Goal: Information Seeking & Learning: Compare options

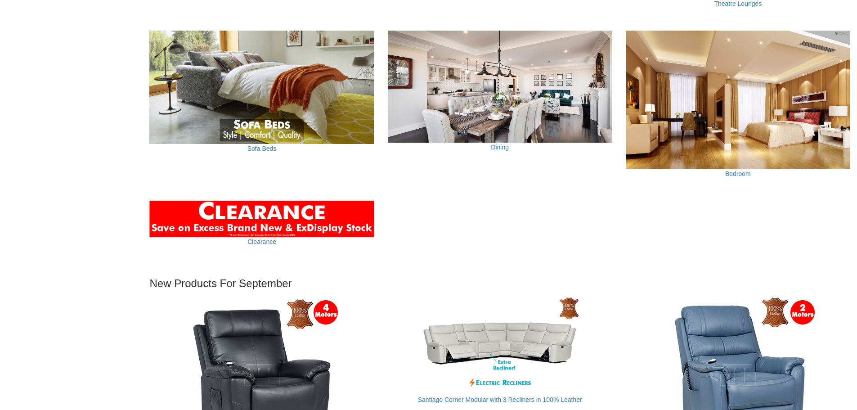
scroll to position [765, 0]
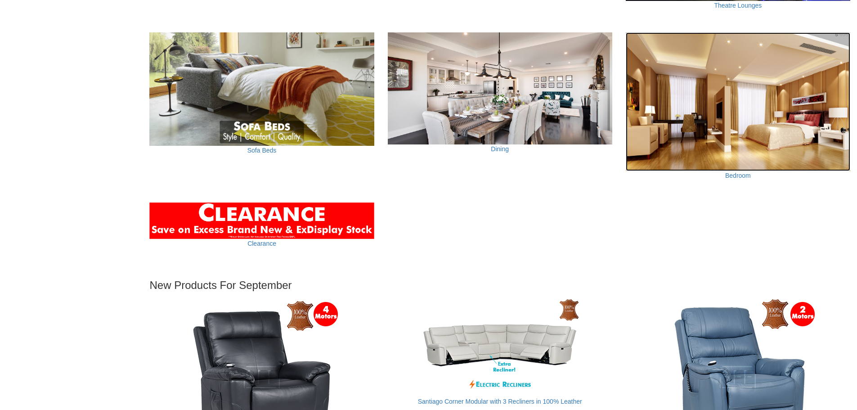
click at [759, 108] on img at bounding box center [738, 101] width 224 height 139
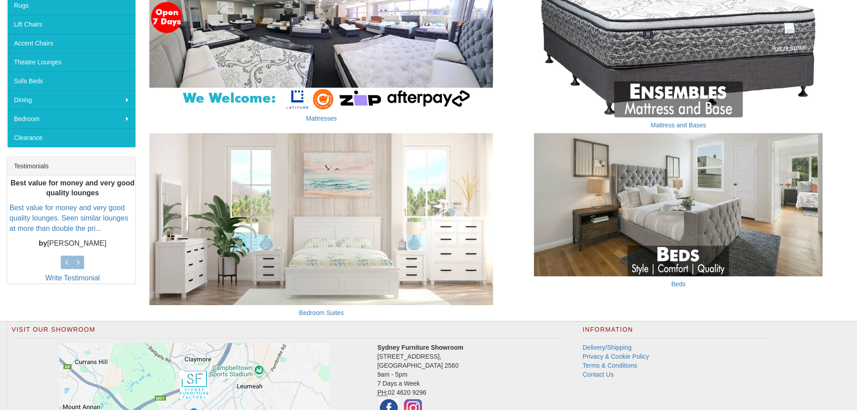
scroll to position [136, 0]
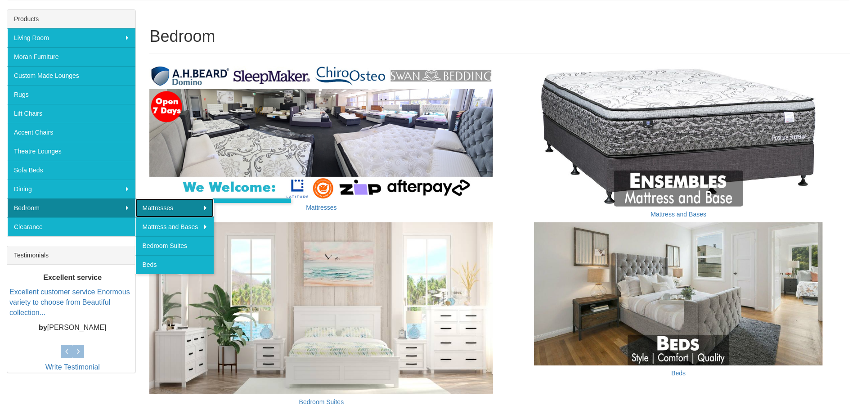
click at [186, 213] on link "Mattresses" at bounding box center [174, 207] width 78 height 19
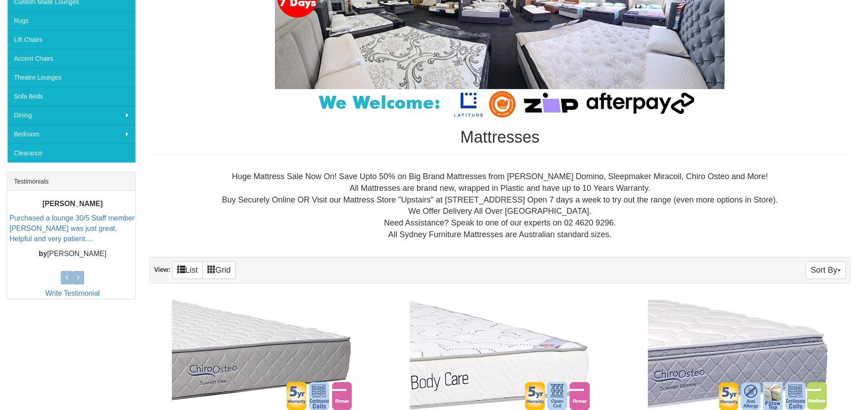
scroll to position [234, 0]
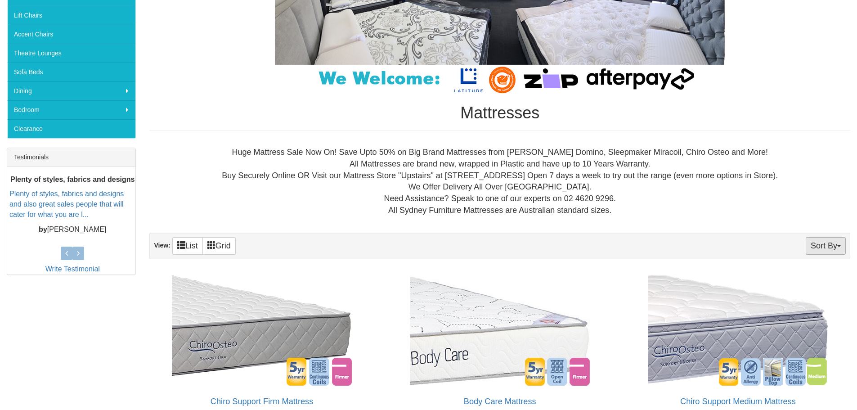
click at [818, 242] on button "Sort By" at bounding box center [826, 246] width 40 height 18
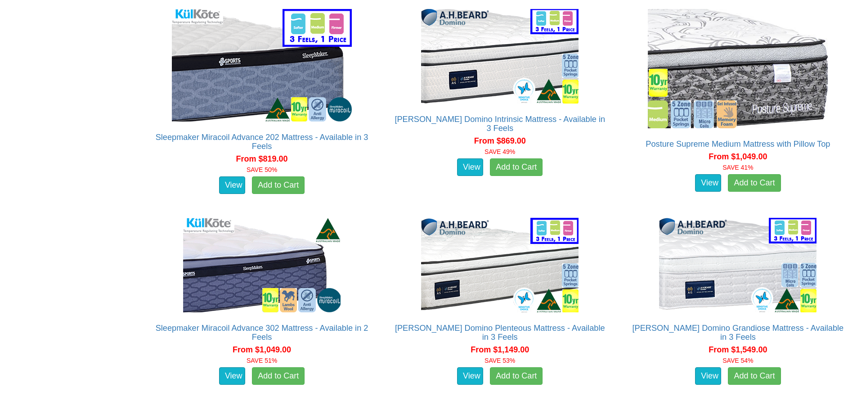
scroll to position [1853, 0]
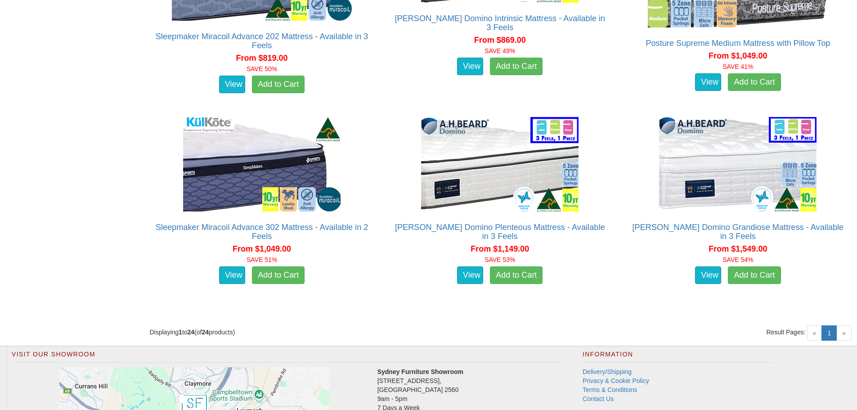
click at [845, 335] on span "»" at bounding box center [843, 332] width 15 height 15
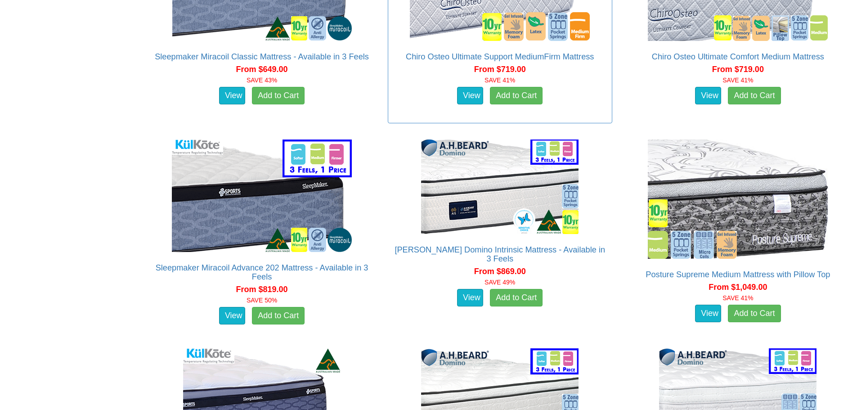
scroll to position [1674, 0]
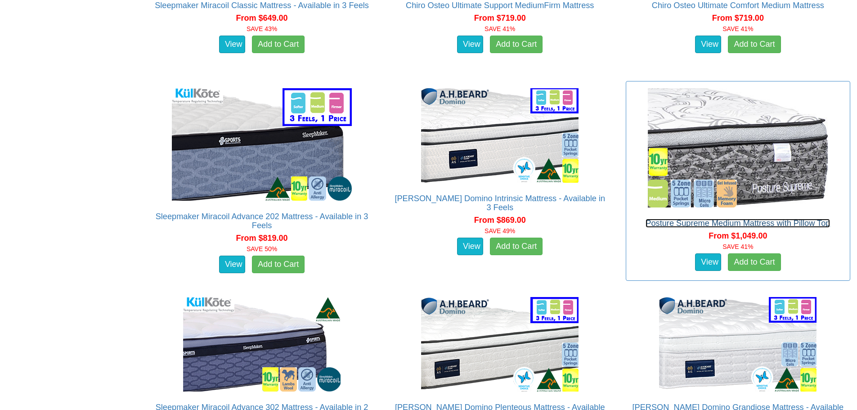
click at [648, 222] on link "Posture Supreme Medium Mattress with Pillow Top" at bounding box center [737, 223] width 184 height 9
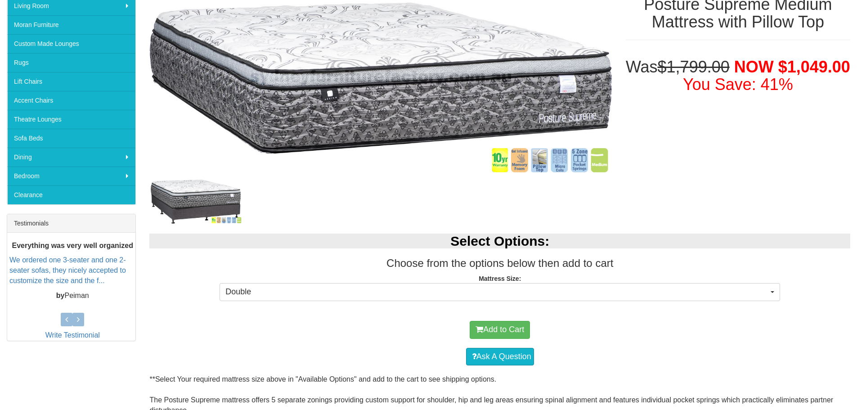
scroll to position [225, 0]
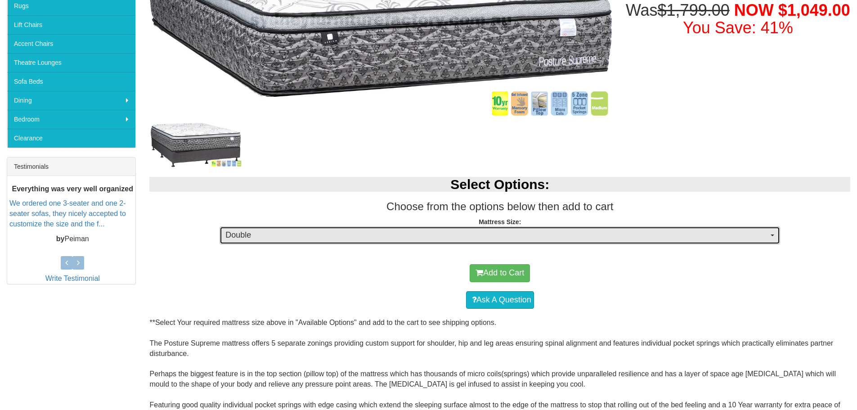
click at [334, 231] on span "Double" at bounding box center [496, 235] width 543 height 12
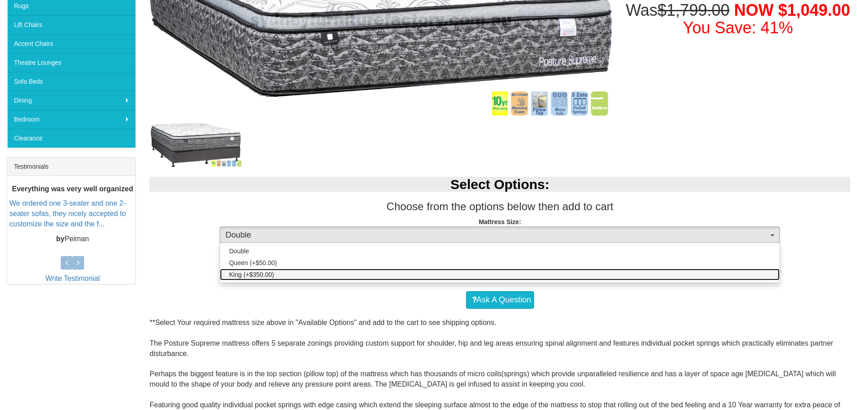
click at [310, 277] on link "King (+$350.00)" at bounding box center [499, 275] width 559 height 12
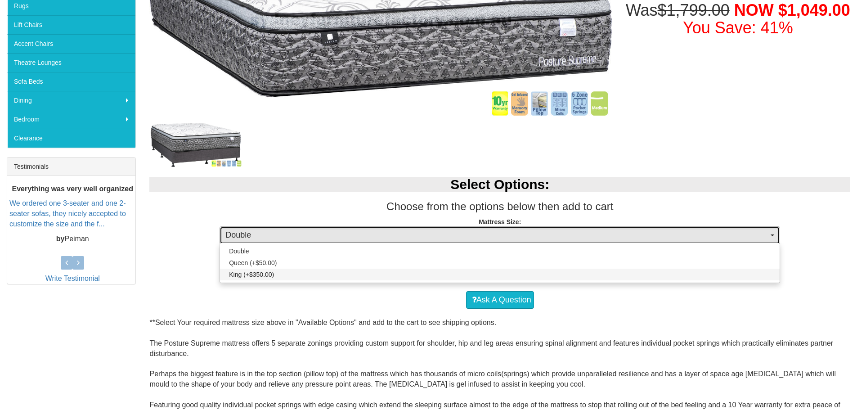
select select "262"
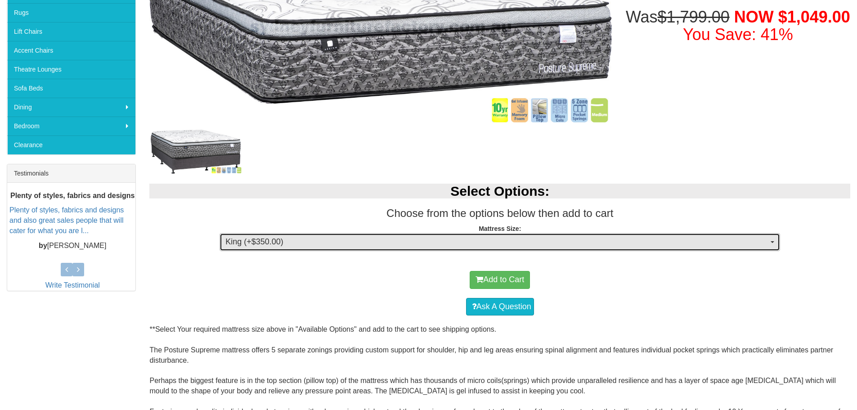
scroll to position [93, 0]
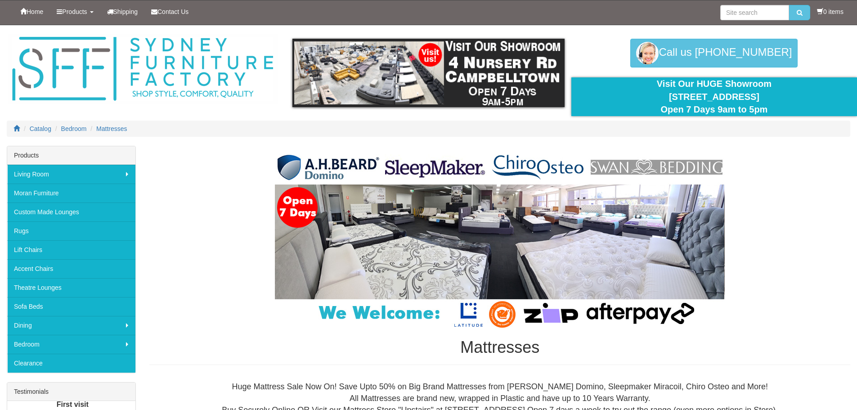
scroll to position [1674, 0]
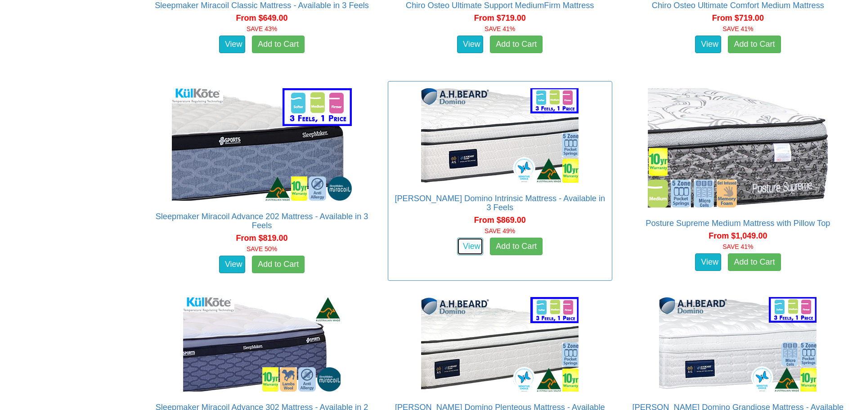
click at [471, 237] on link "View" at bounding box center [470, 246] width 26 height 18
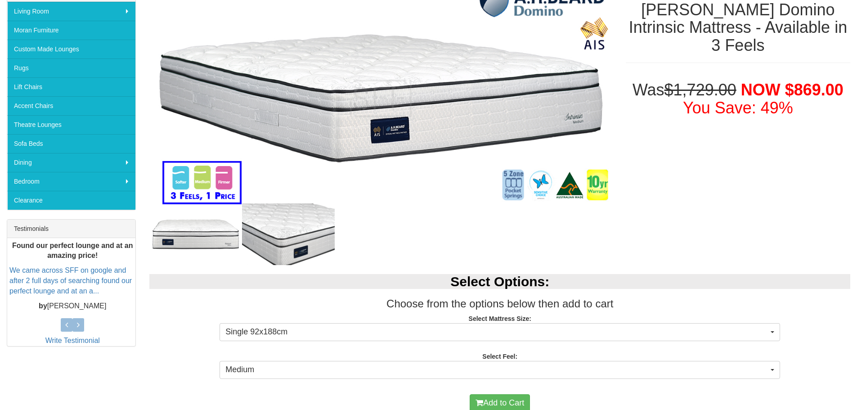
scroll to position [180, 0]
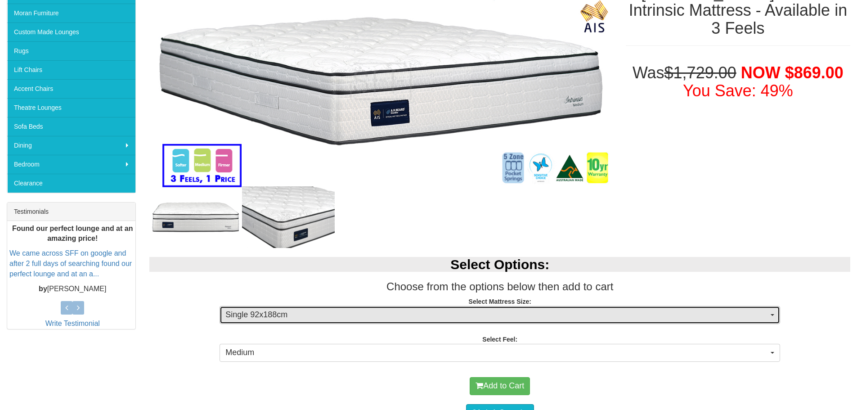
click at [289, 316] on span "Single 92x188cm" at bounding box center [496, 315] width 543 height 12
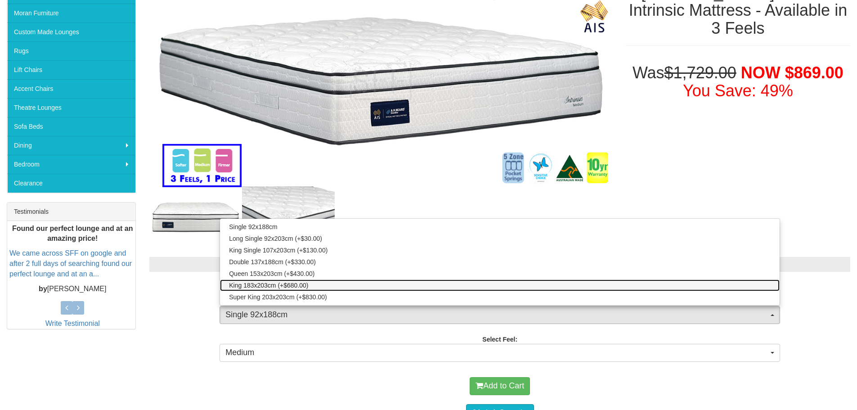
click at [269, 286] on span "King 183x203cm (+$680.00)" at bounding box center [268, 285] width 79 height 9
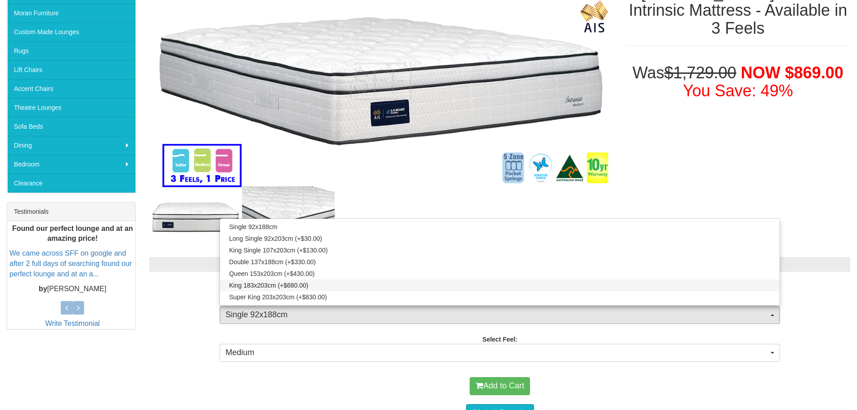
select select "1877"
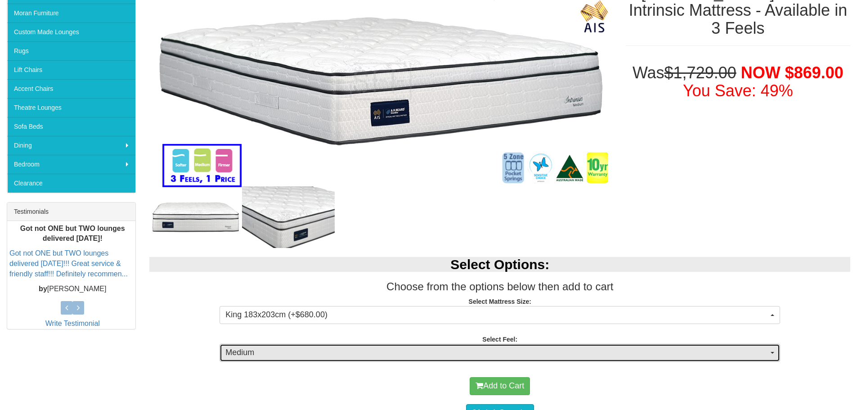
click at [276, 347] on span "Medium" at bounding box center [496, 353] width 543 height 12
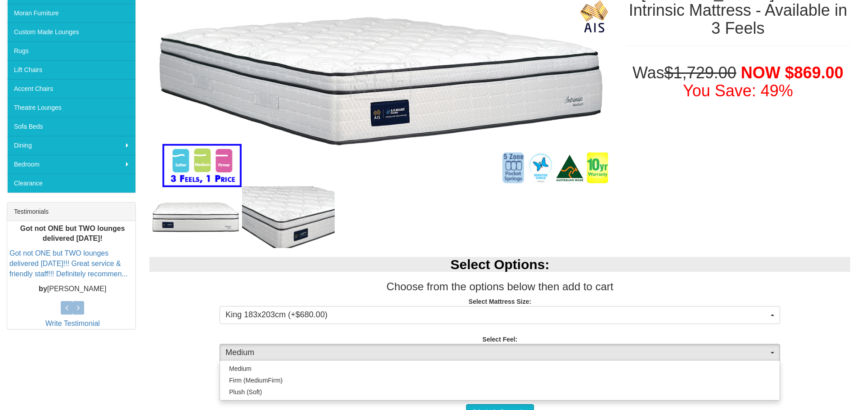
click at [136, 314] on div "Testimonials Found our perfect lounge and at an amazing price! We came across S…" at bounding box center [71, 265] width 129 height 127
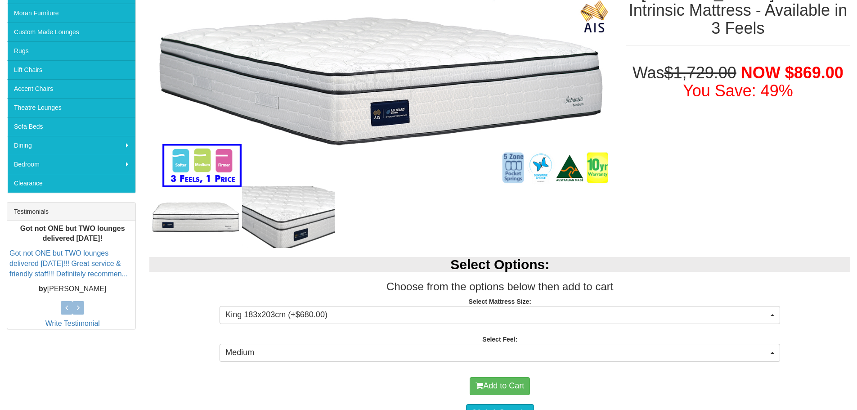
scroll to position [0, 0]
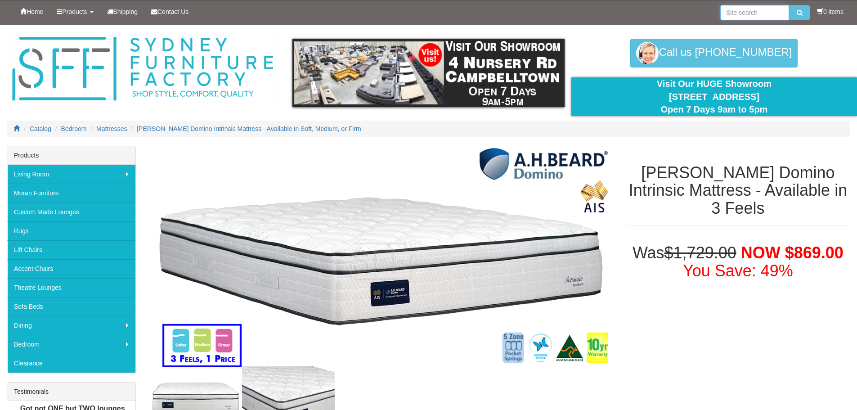
click at [757, 10] on input "search" at bounding box center [754, 12] width 69 height 15
type input "spinal deluxe"
click at [789, 5] on button "submit" at bounding box center [799, 12] width 21 height 15
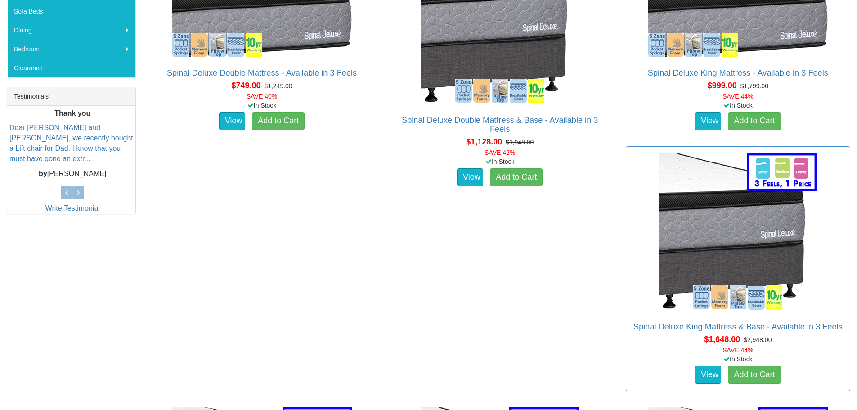
scroll to position [225, 0]
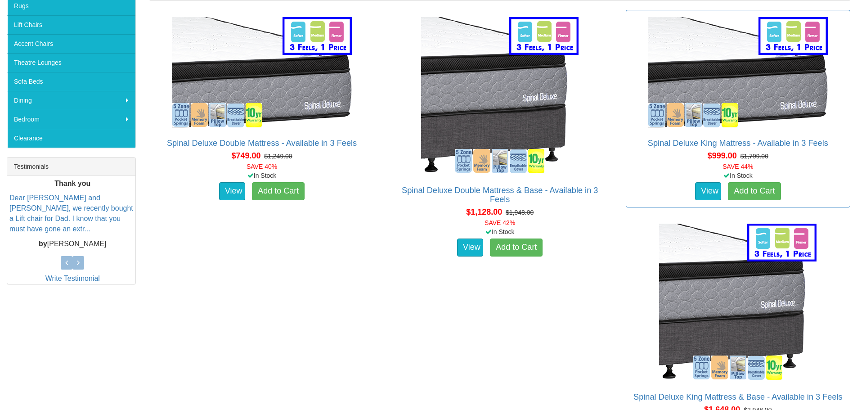
click at [712, 132] on div "Spinal Deluxe King Mattress - Available in 3 Feels ** Select Your required matt…" at bounding box center [738, 108] width 224 height 197
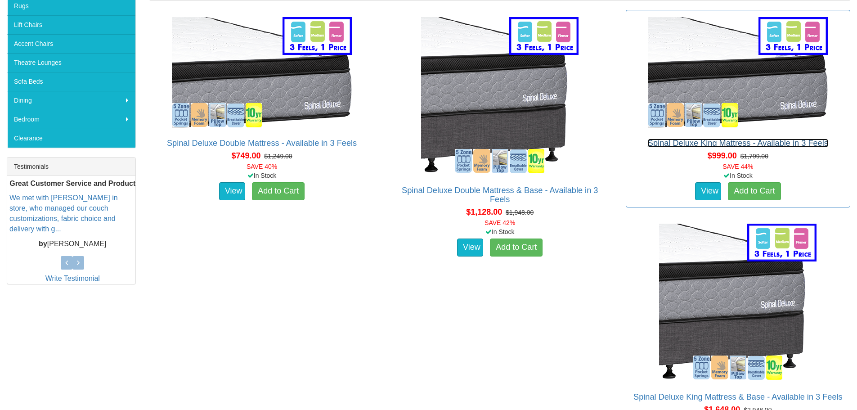
click at [709, 142] on link "Spinal Deluxe King Mattress - Available in 3 Feels" at bounding box center [738, 143] width 180 height 9
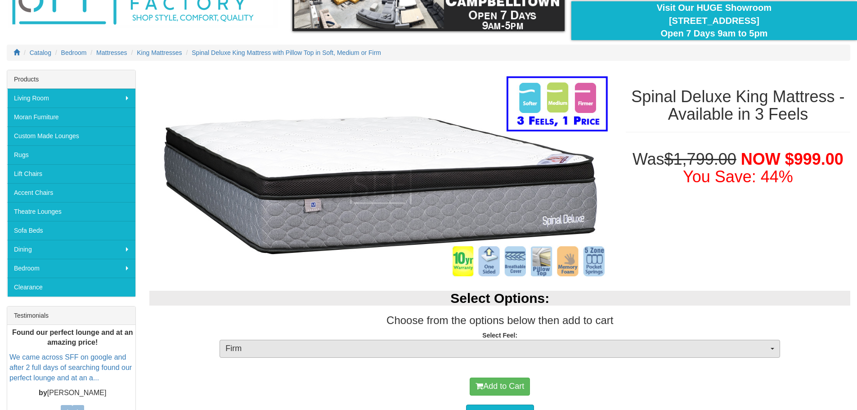
scroll to position [90, 0]
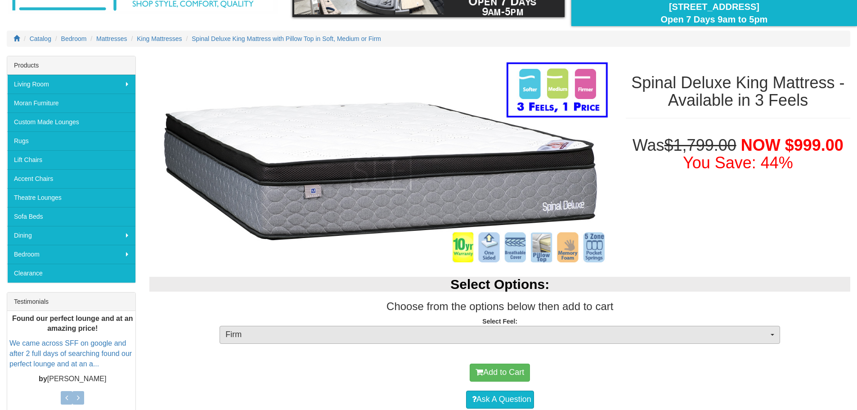
drag, startPoint x: 320, startPoint y: 346, endPoint x: 322, endPoint y: 341, distance: 5.6
click at [320, 346] on div "Select Options: Choose from the options below then add to cart Select Feel: Fir…" at bounding box center [500, 311] width 714 height 87
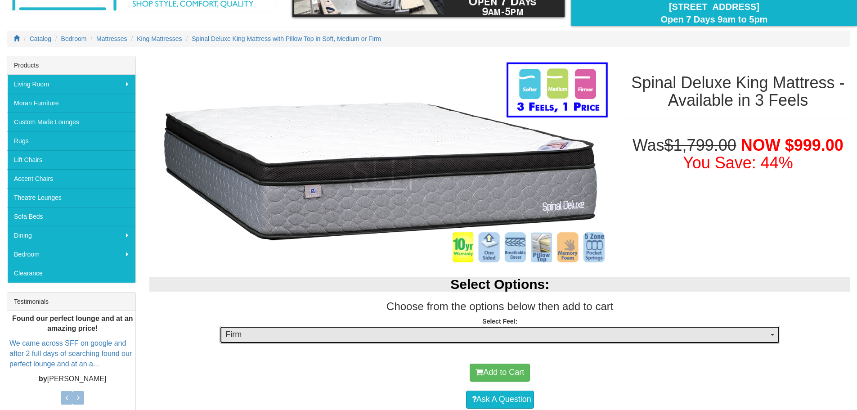
click at [324, 335] on span "Firm" at bounding box center [496, 335] width 543 height 12
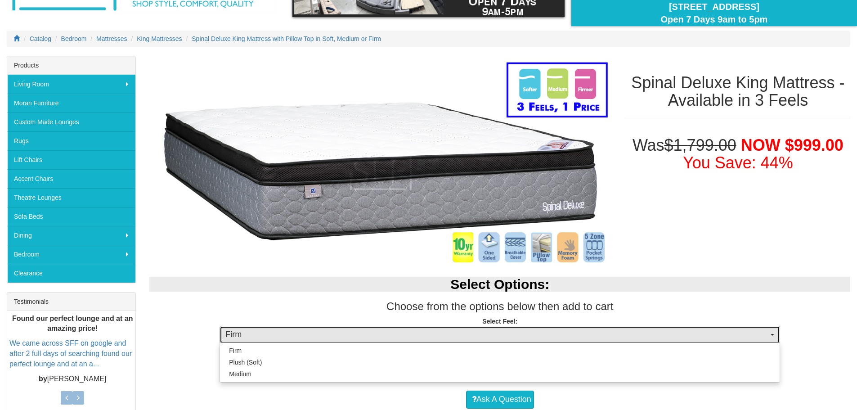
click at [324, 335] on span "Firm" at bounding box center [496, 335] width 543 height 12
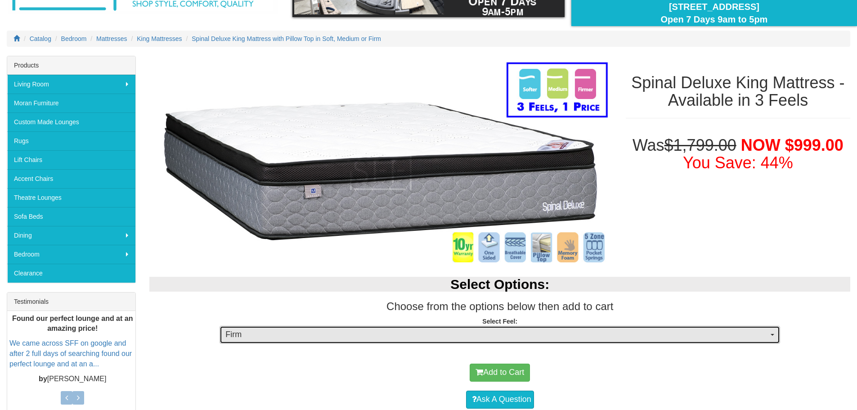
click at [324, 335] on span "Firm" at bounding box center [496, 335] width 543 height 12
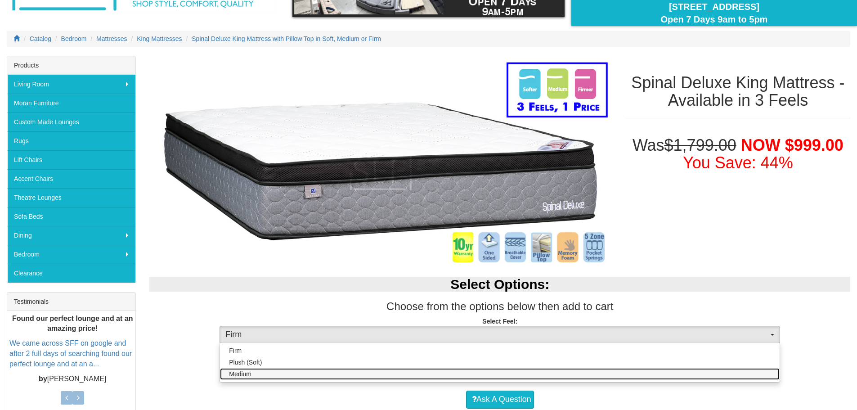
click at [298, 377] on link "Medium" at bounding box center [499, 374] width 559 height 12
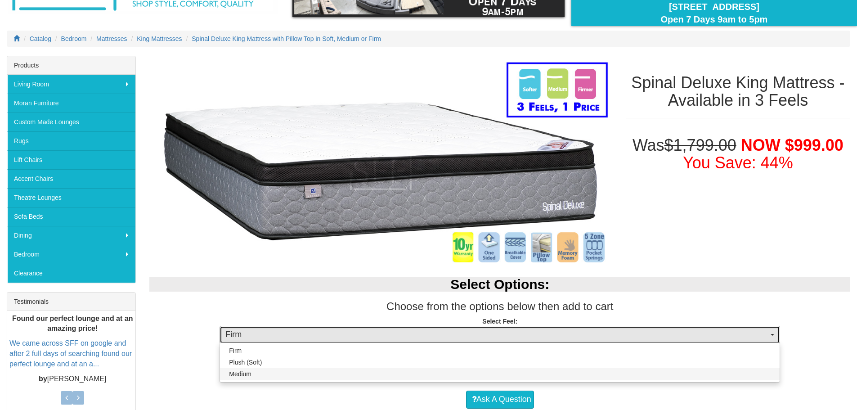
select select "1380"
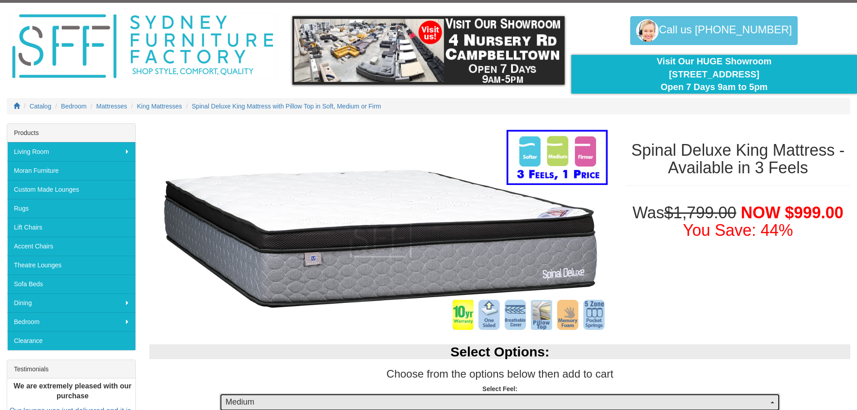
scroll to position [45, 0]
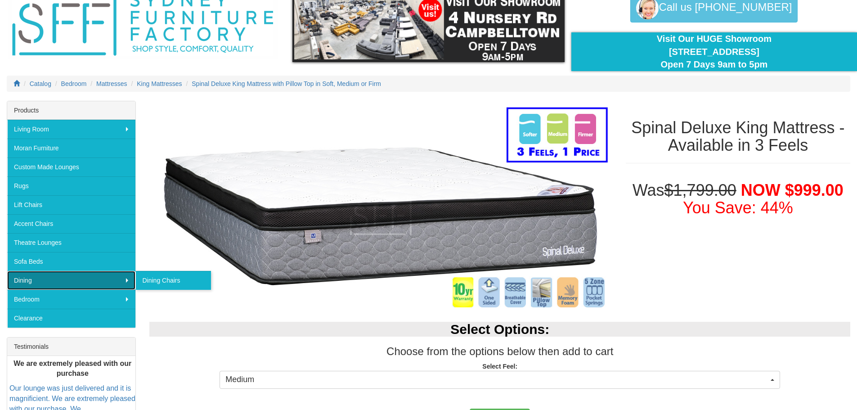
click at [71, 271] on link "Dining" at bounding box center [71, 280] width 128 height 19
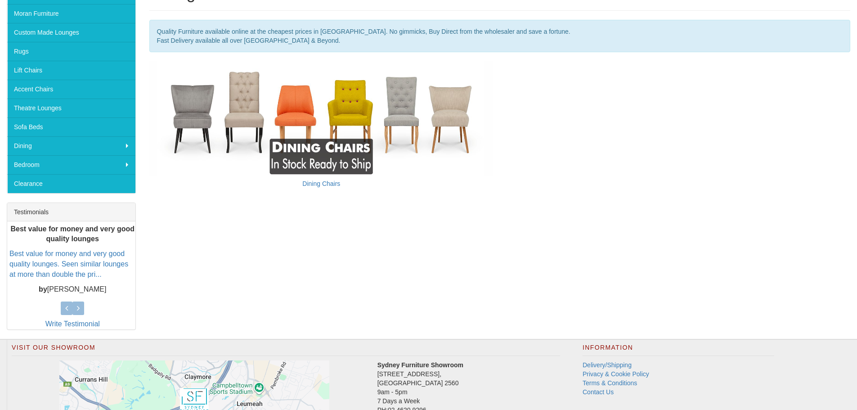
scroll to position [180, 0]
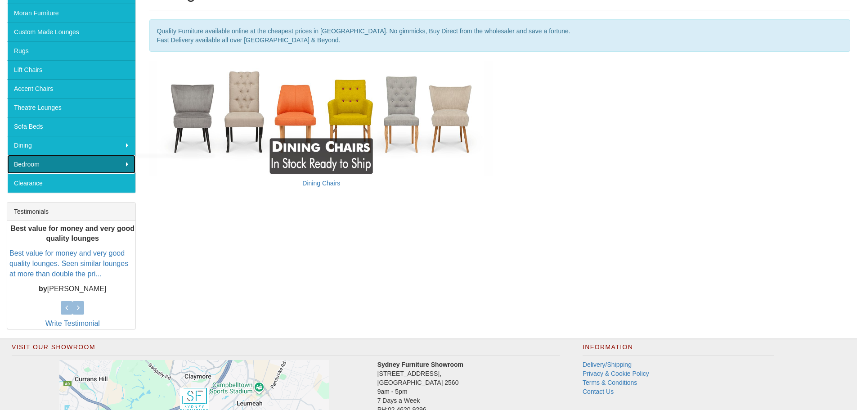
click at [66, 169] on link "Bedroom" at bounding box center [71, 164] width 128 height 19
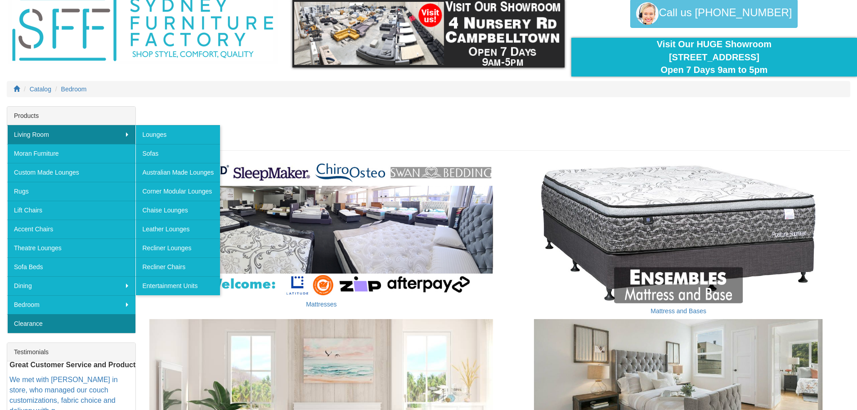
scroll to position [90, 0]
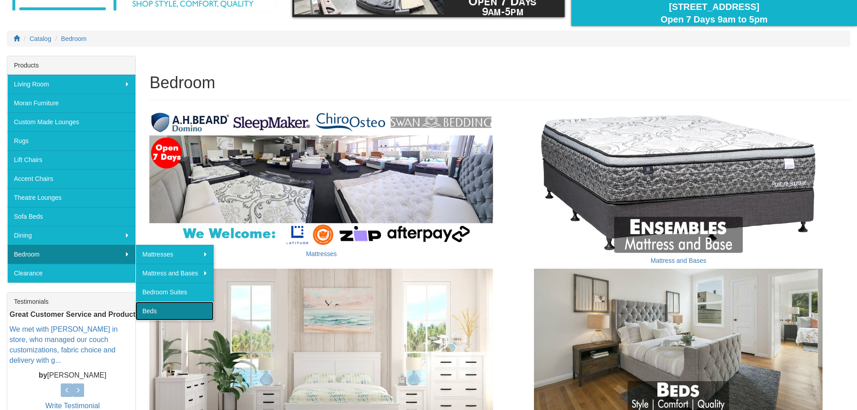
click at [165, 305] on link "Beds" at bounding box center [174, 310] width 78 height 19
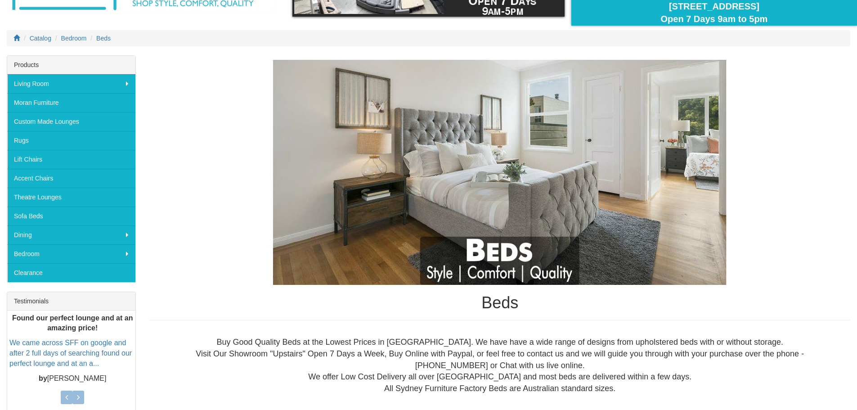
scroll to position [180, 0]
